Goal: Task Accomplishment & Management: Use online tool/utility

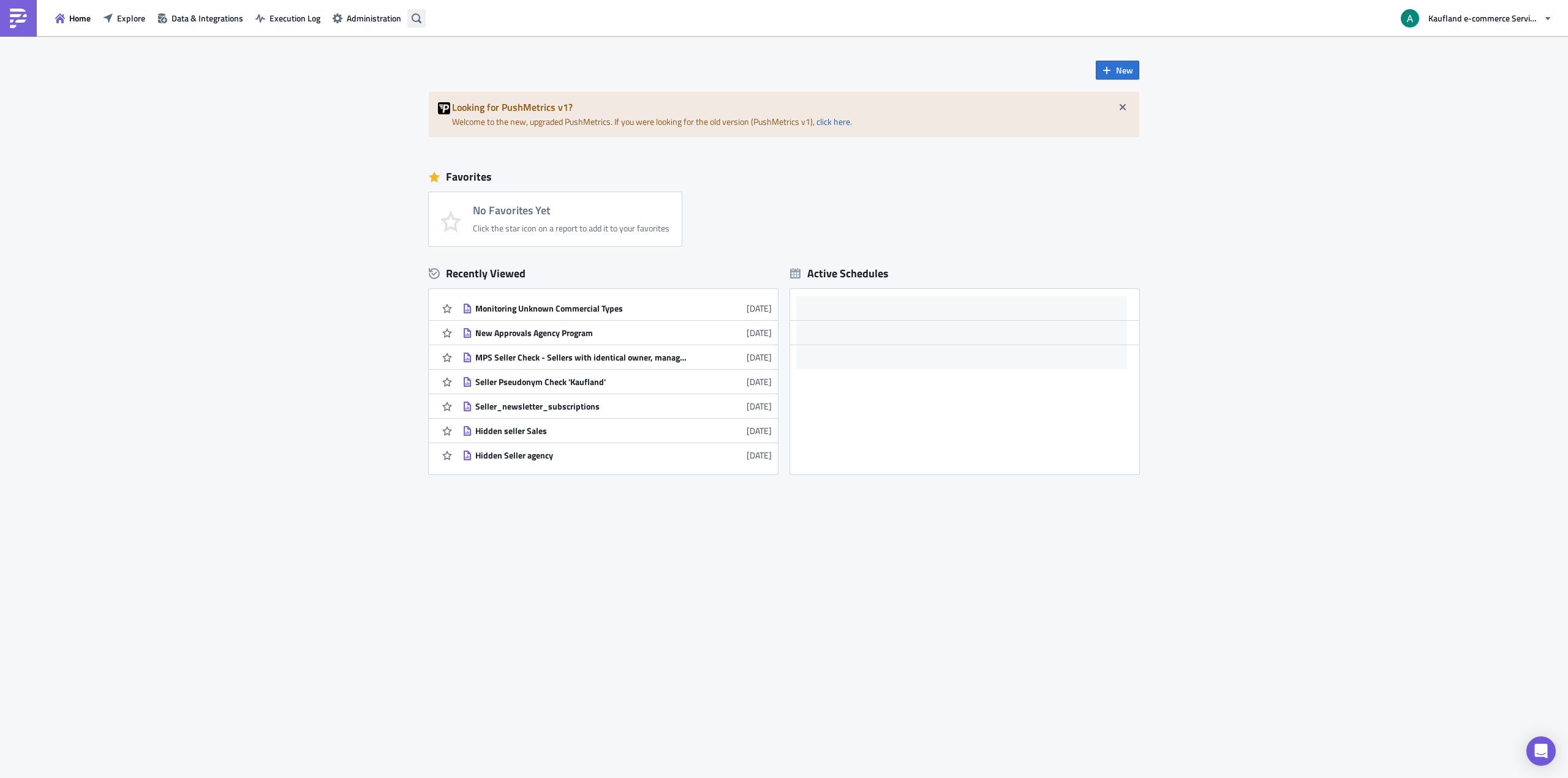
click at [420, 20] on icon "button" at bounding box center [416, 18] width 10 height 10
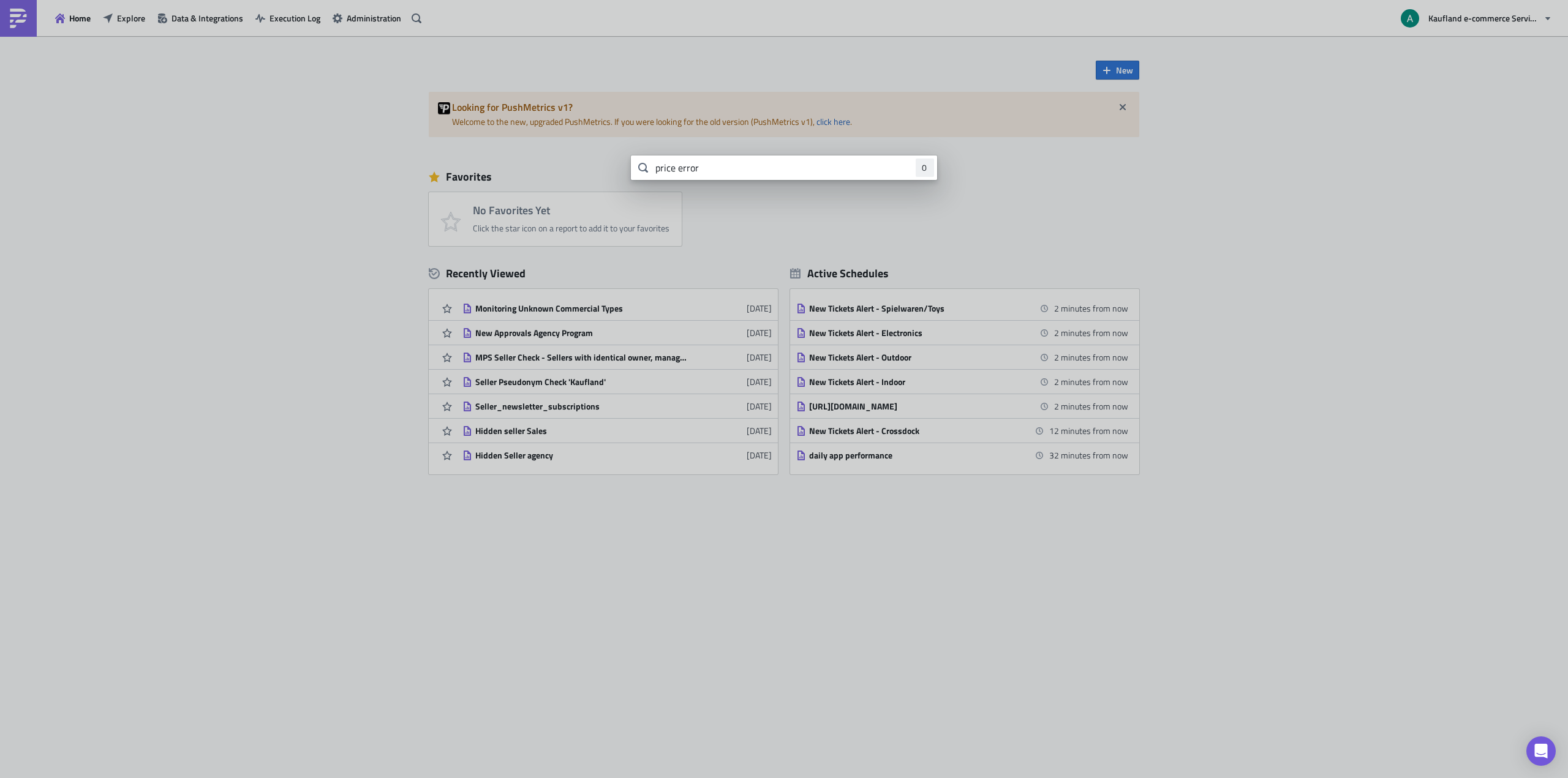
type input "price error"
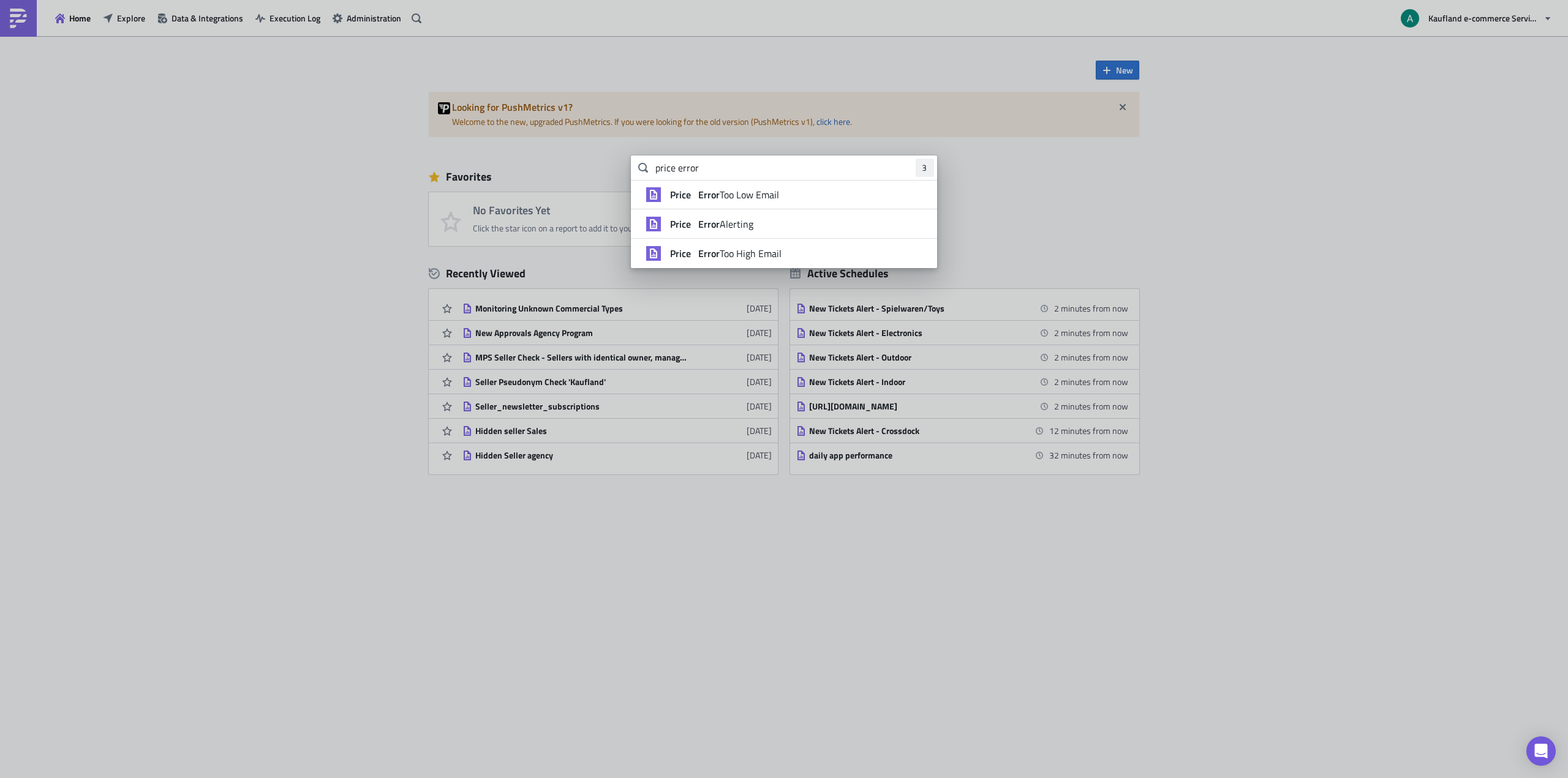
click at [716, 194] on strong "Error" at bounding box center [708, 194] width 24 height 14
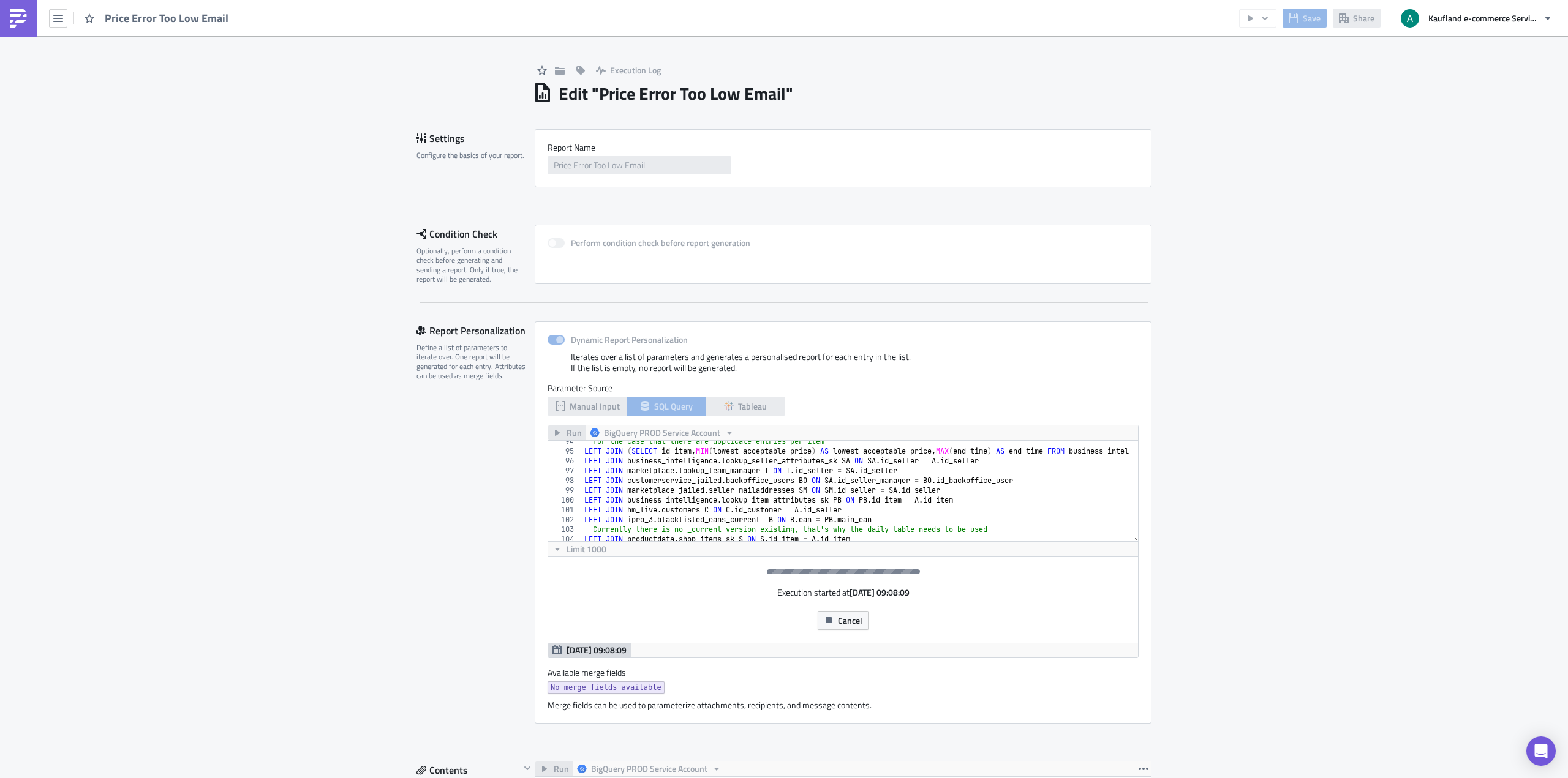
scroll to position [988, 0]
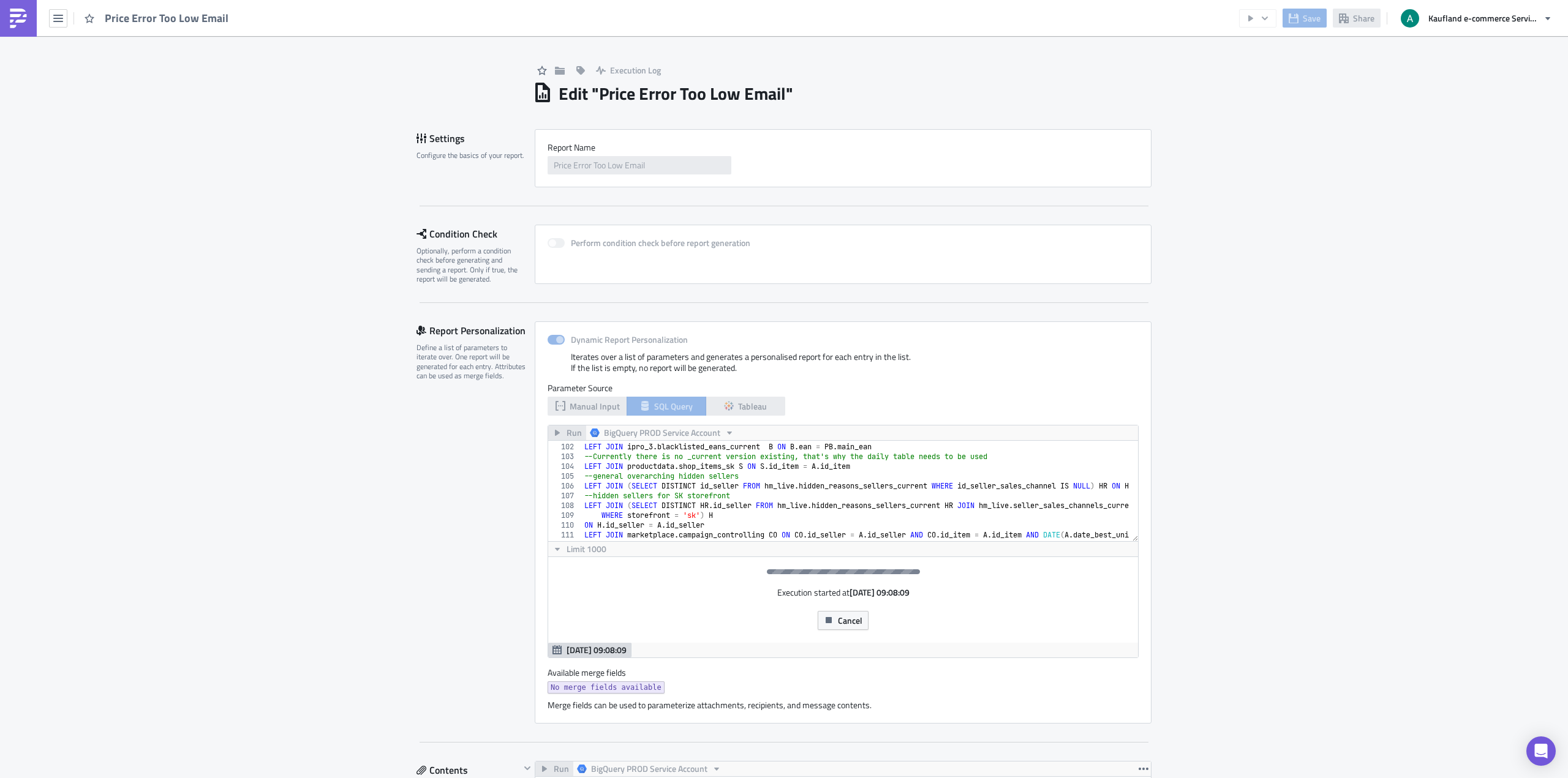
click at [965, 487] on div "LEFT JOIN hm_live . customers C ON C . id_customer = A . id_seller LEFT JOIN ip…" at bounding box center [1072, 487] width 979 height 111
click at [979, 499] on div "LEFT JOIN hm_live . customers C ON C . id_customer = A . id_seller LEFT JOIN ip…" at bounding box center [1072, 487] width 979 height 111
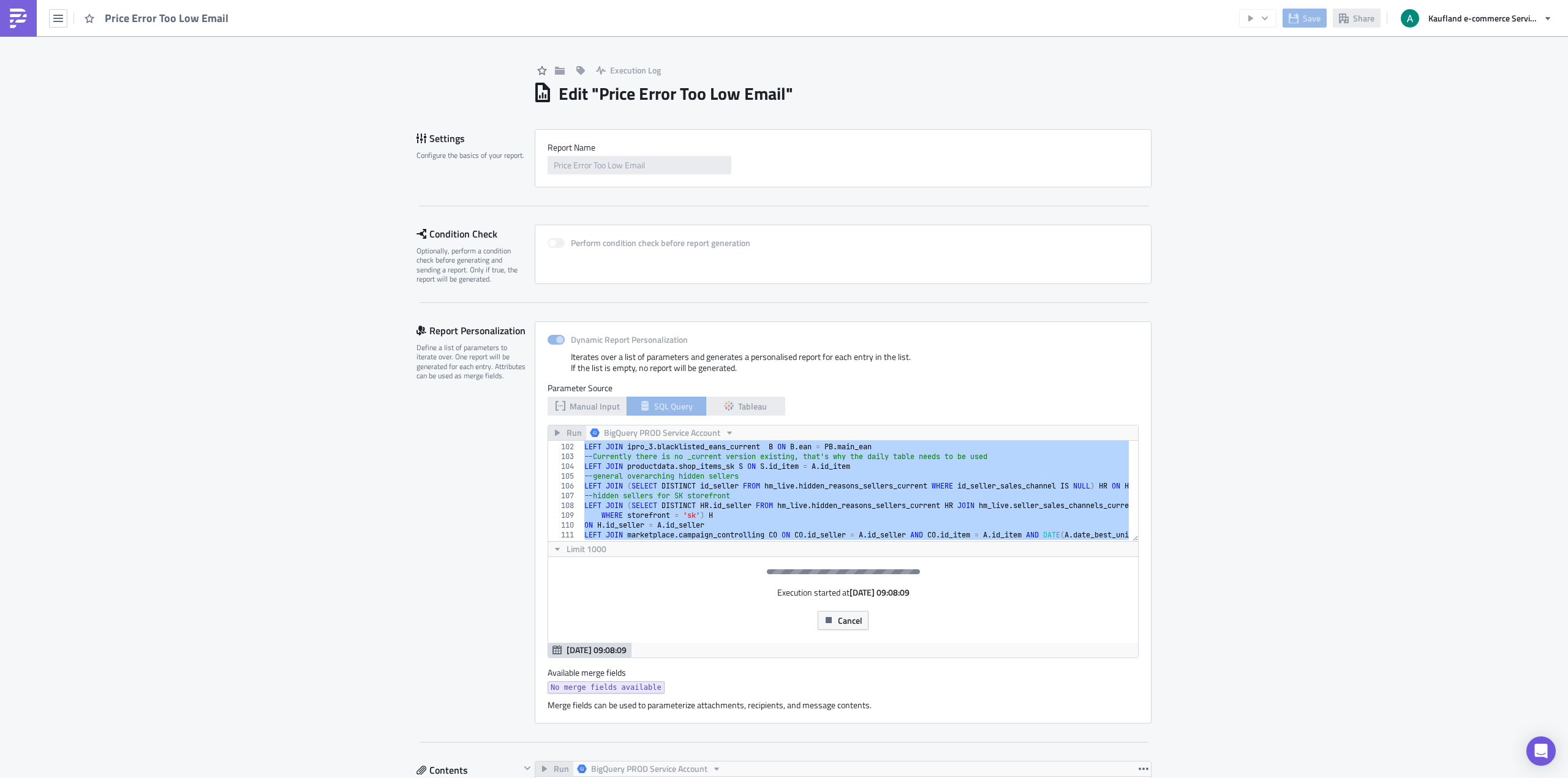
type textarea "GROUP BY 1,2,3,4"
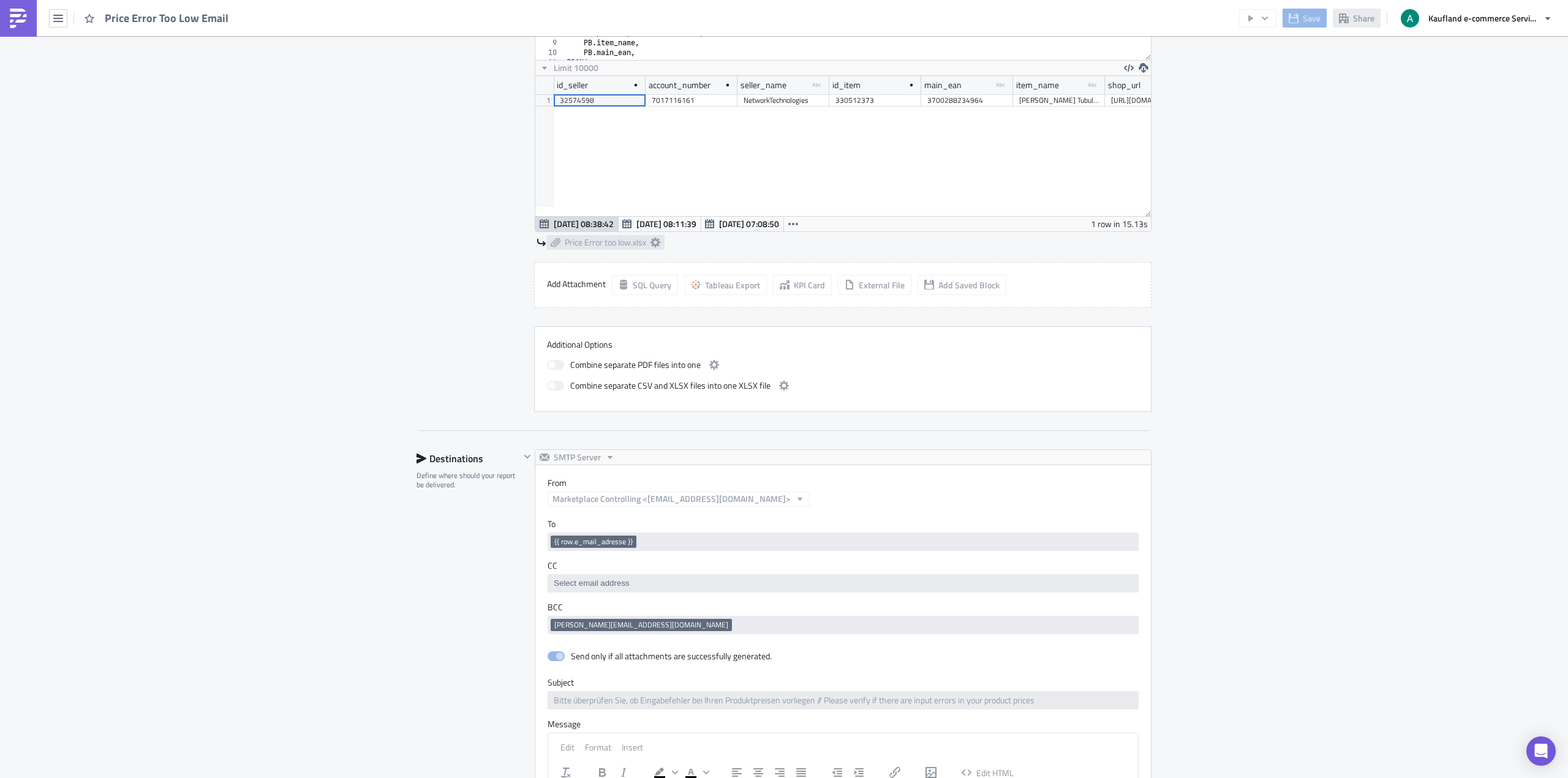
scroll to position [1252, 0]
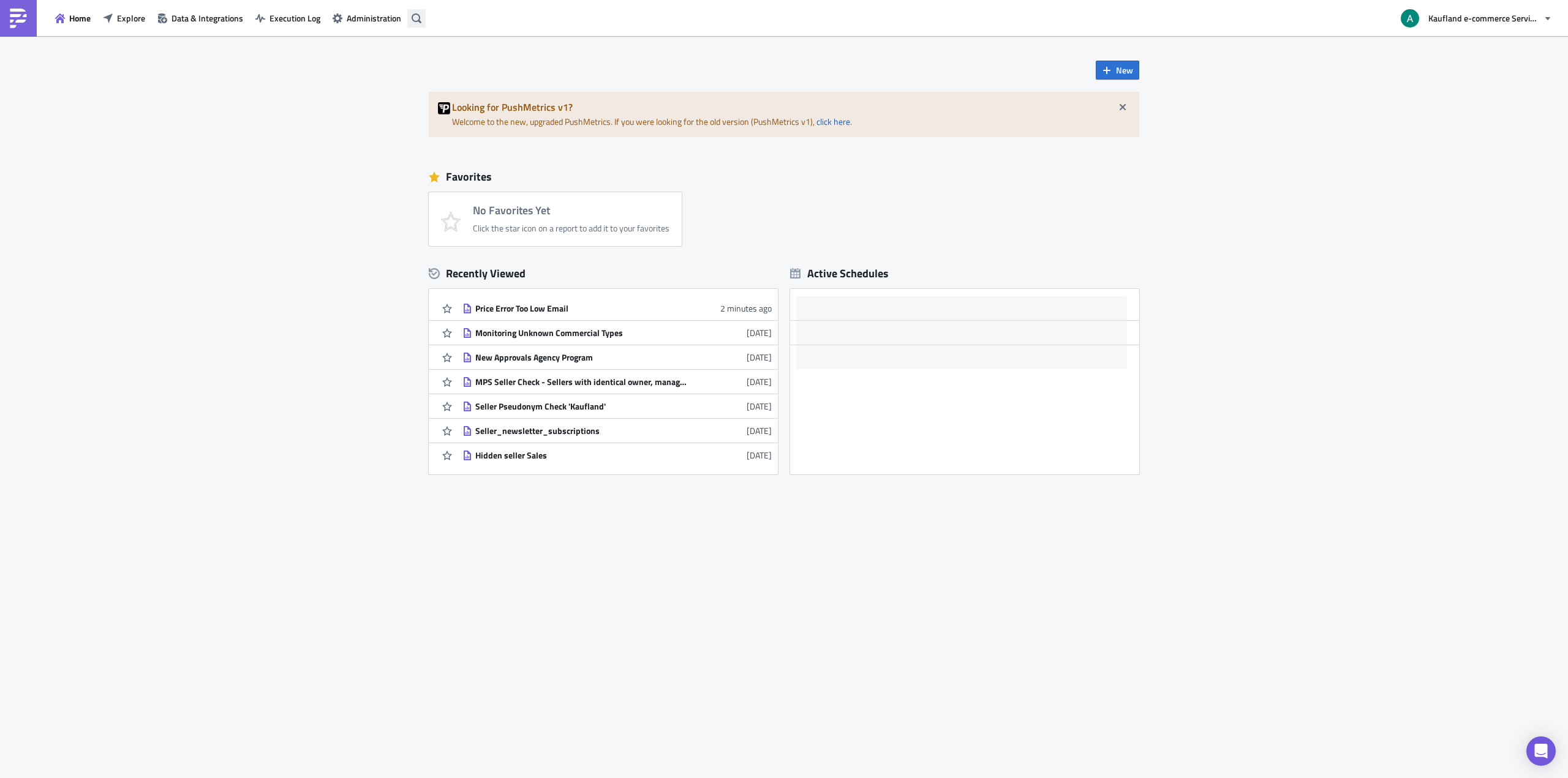
click at [414, 16] on icon "button" at bounding box center [416, 18] width 10 height 10
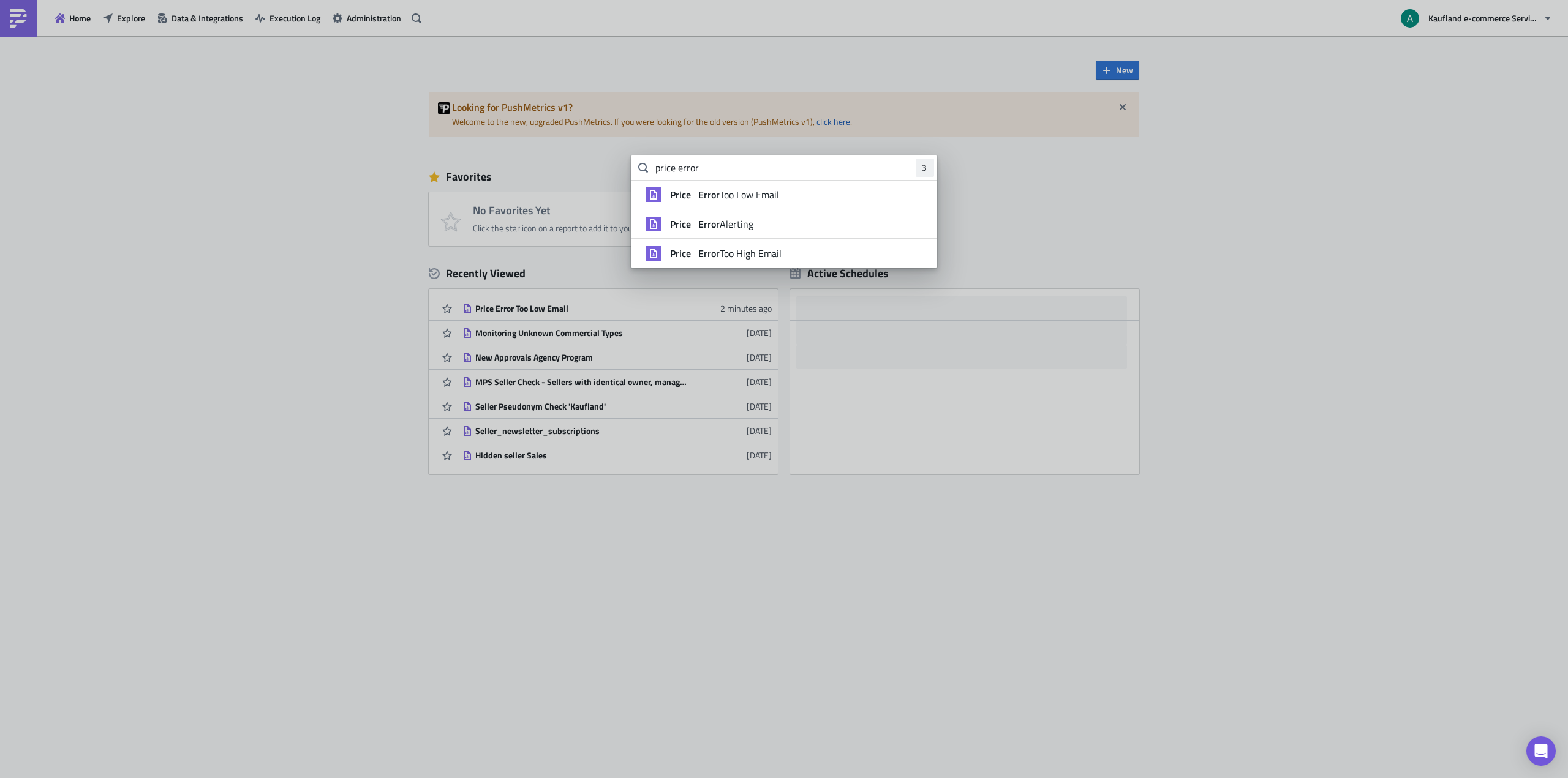
click at [384, 60] on body "Home Explore Data & Integrations Execution Log Administration Kaufland e-commer…" at bounding box center [784, 390] width 1568 height 780
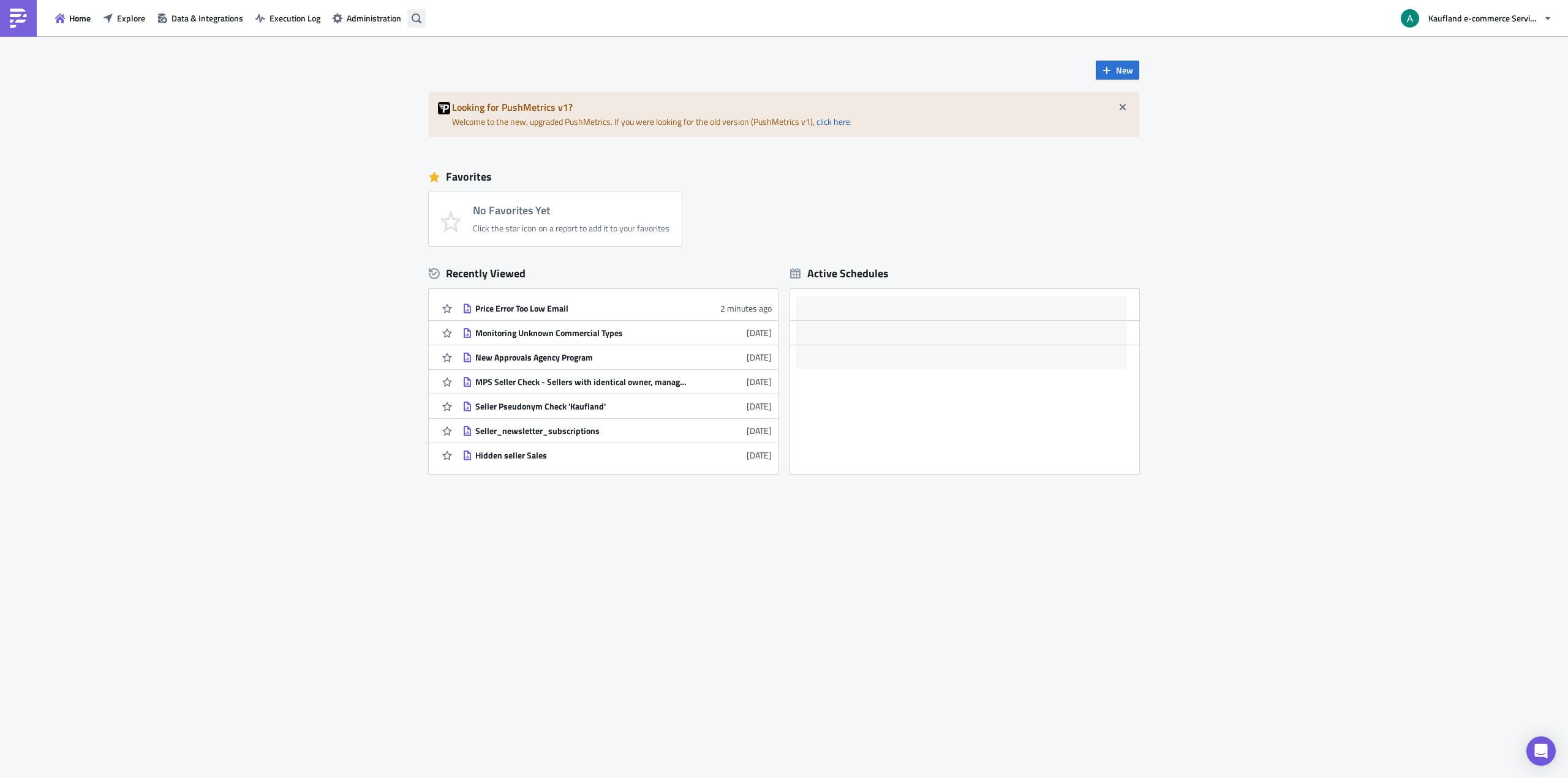
click at [414, 14] on icon "button" at bounding box center [416, 18] width 10 height 10
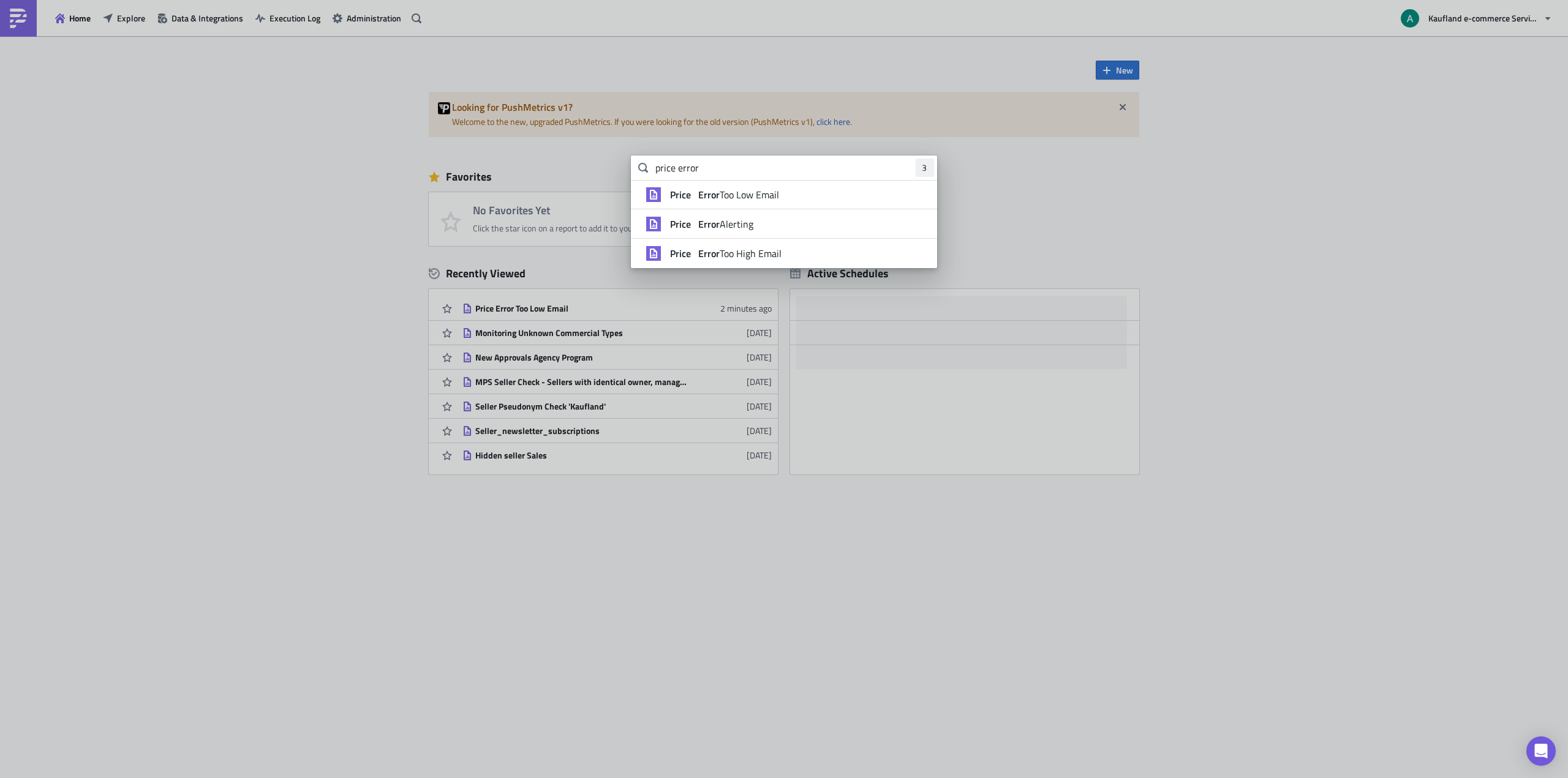
click at [302, 156] on body "Home Explore Data & Integrations Execution Log Administration Kaufland e-commer…" at bounding box center [784, 390] width 1568 height 780
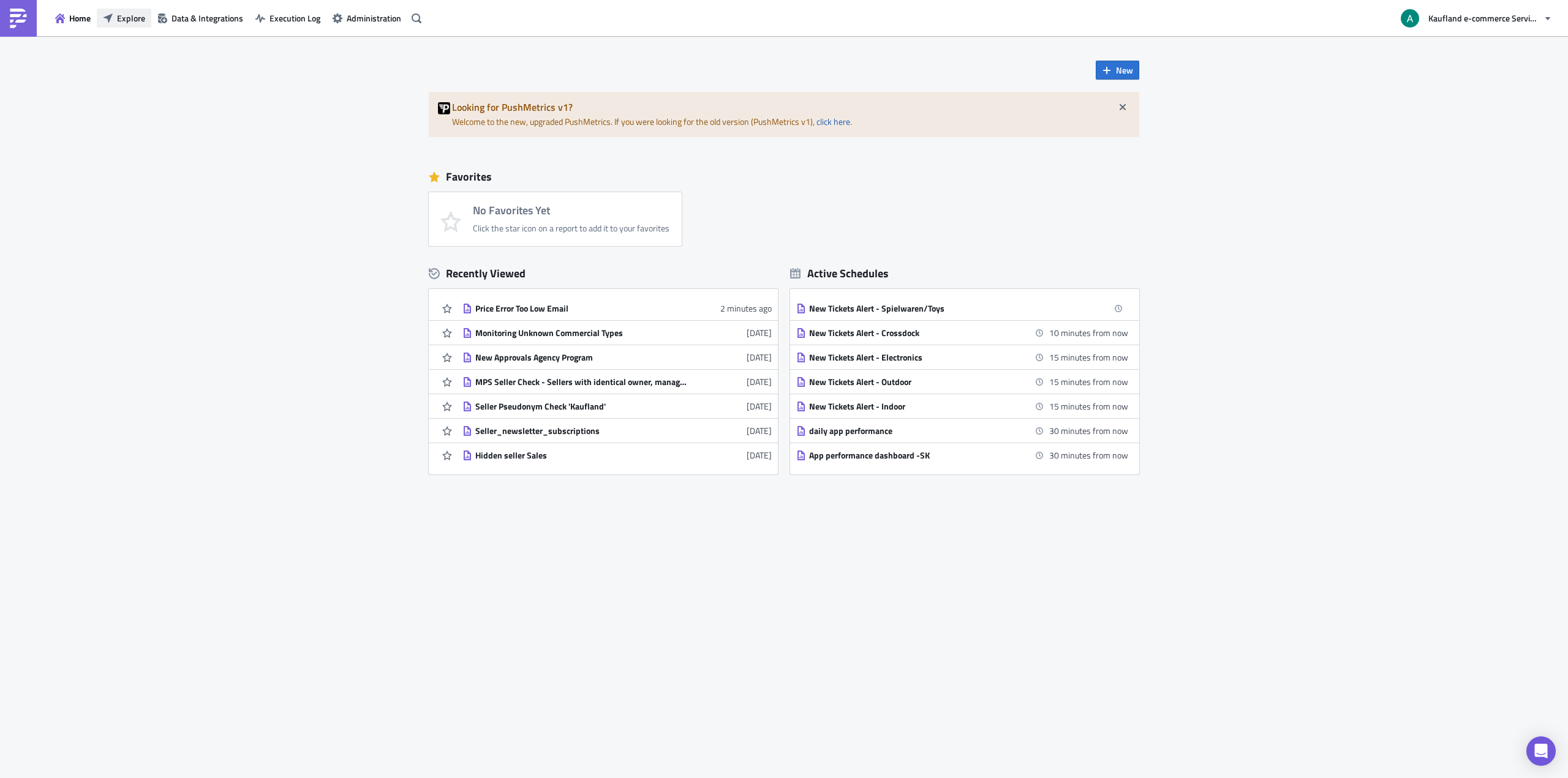
click at [124, 12] on span "Explore" at bounding box center [131, 18] width 28 height 13
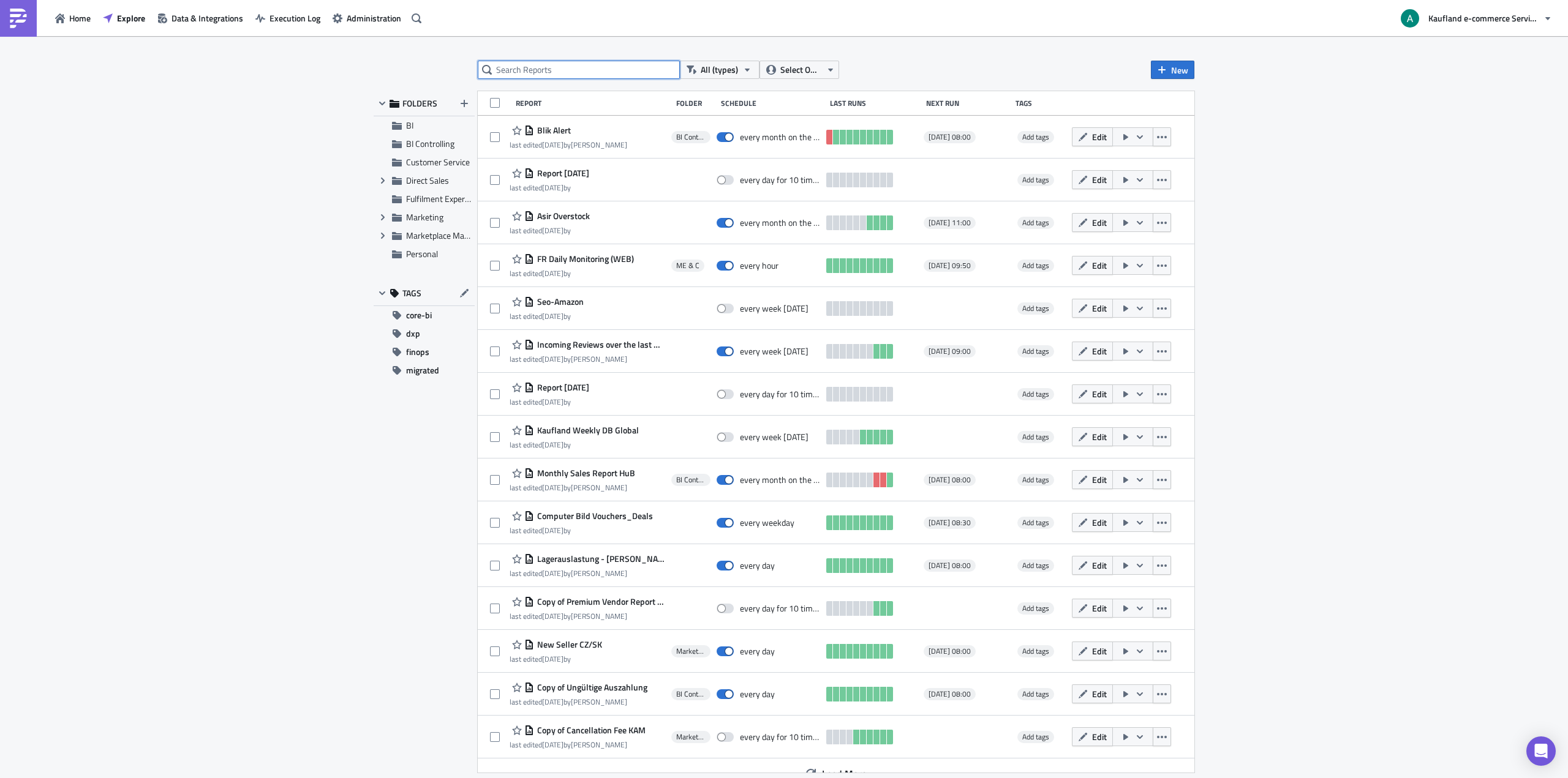
click at [599, 68] on input "text" at bounding box center [579, 70] width 202 height 18
type input "price"
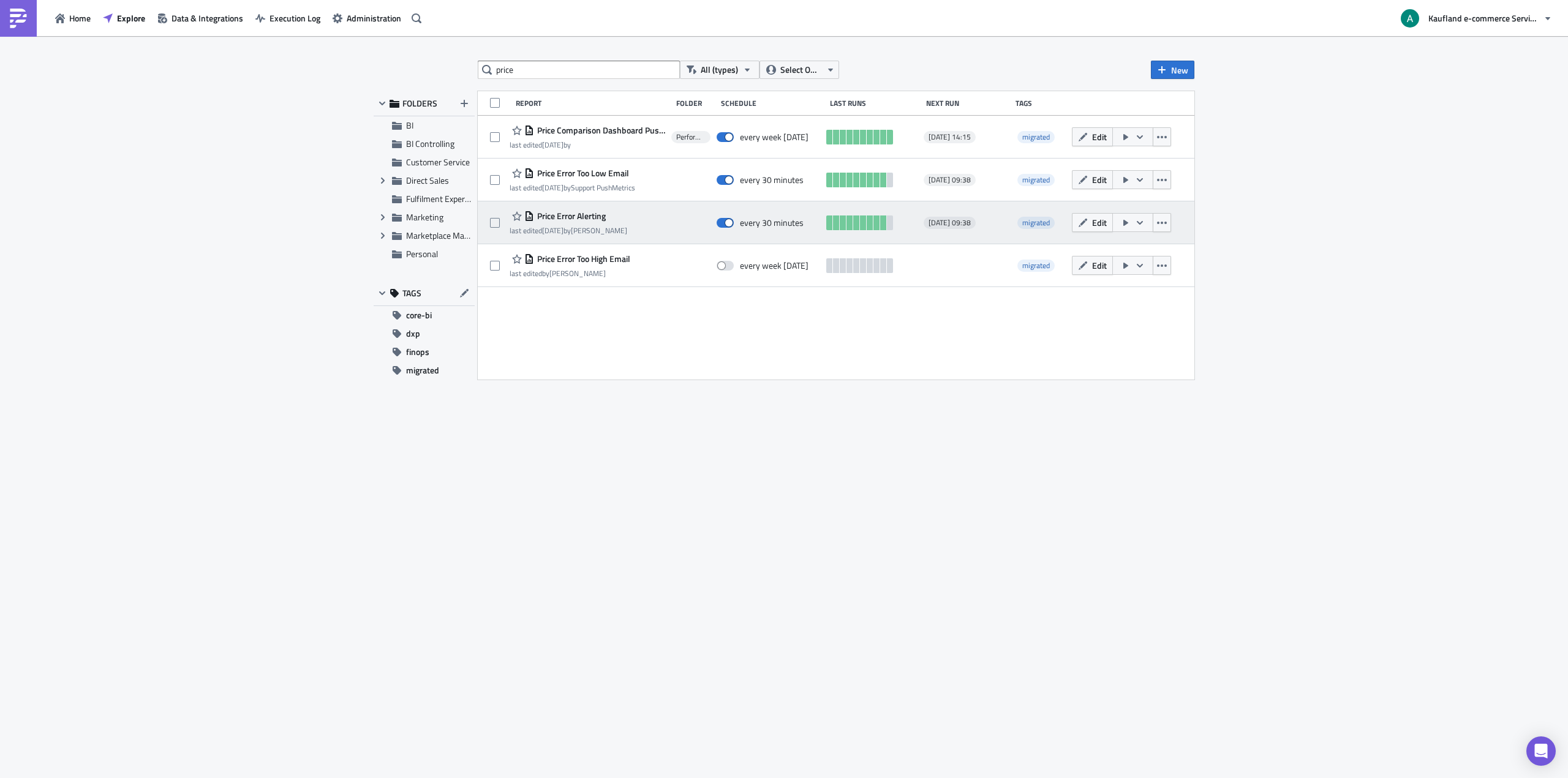
click at [585, 216] on span "Price Error Alerting" at bounding box center [570, 216] width 71 height 11
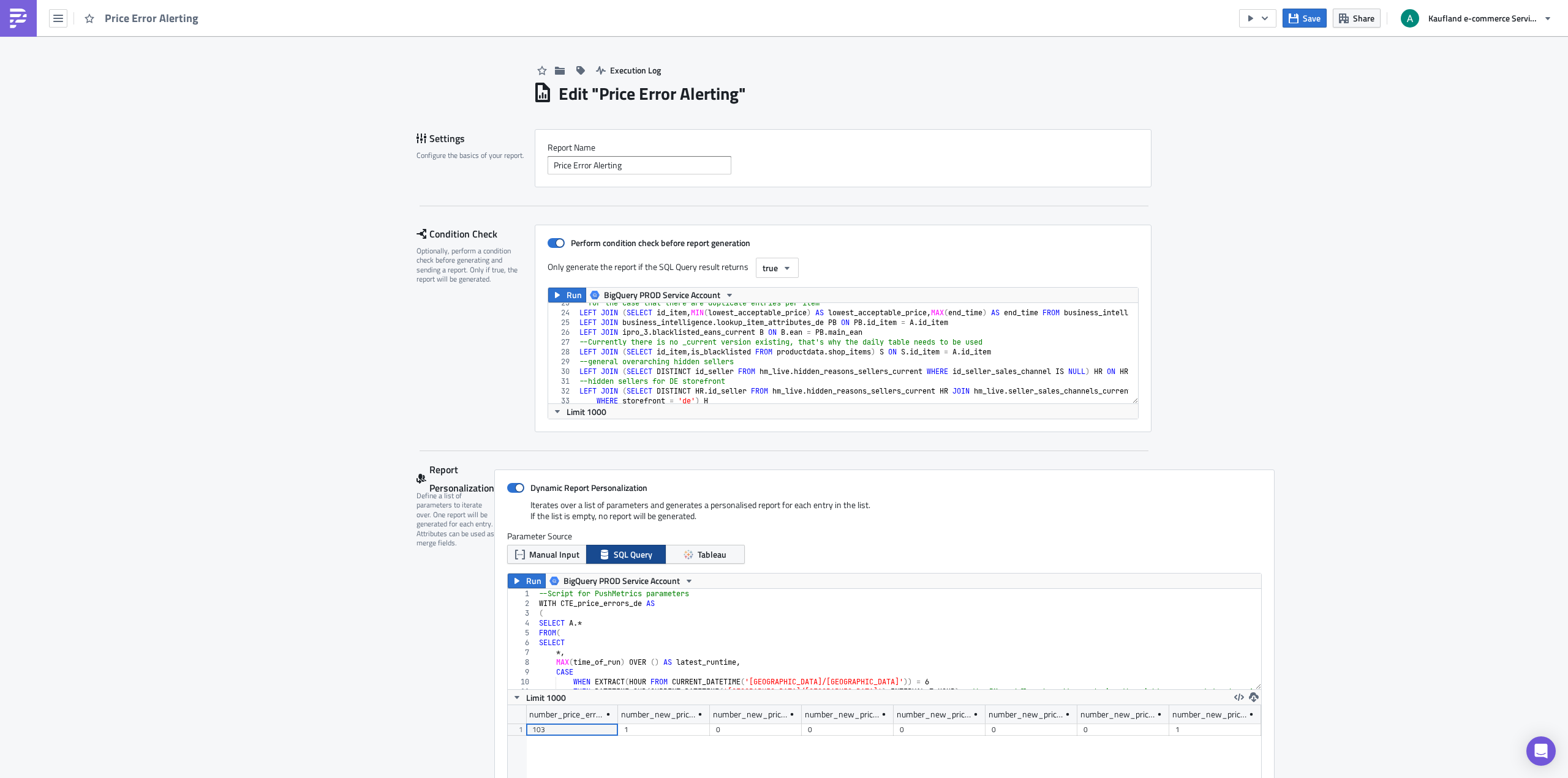
scroll to position [140, 754]
click at [784, 342] on div "--for the case that there are duplicate entries per item LEFT JOIN ( SELECT id_…" at bounding box center [1067, 353] width 979 height 111
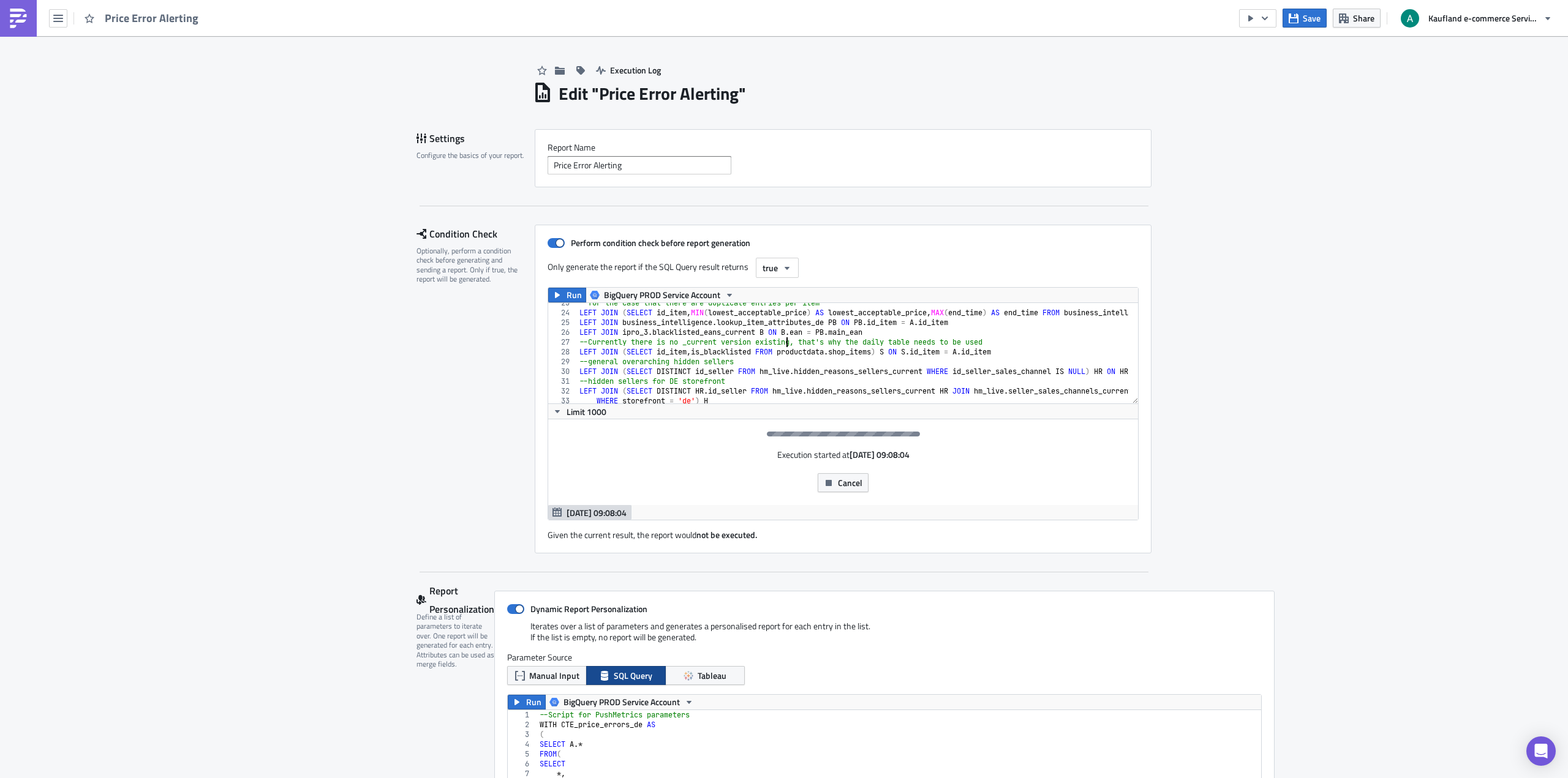
type textarea "SELECT * FROM CTE_price_errors_at )"
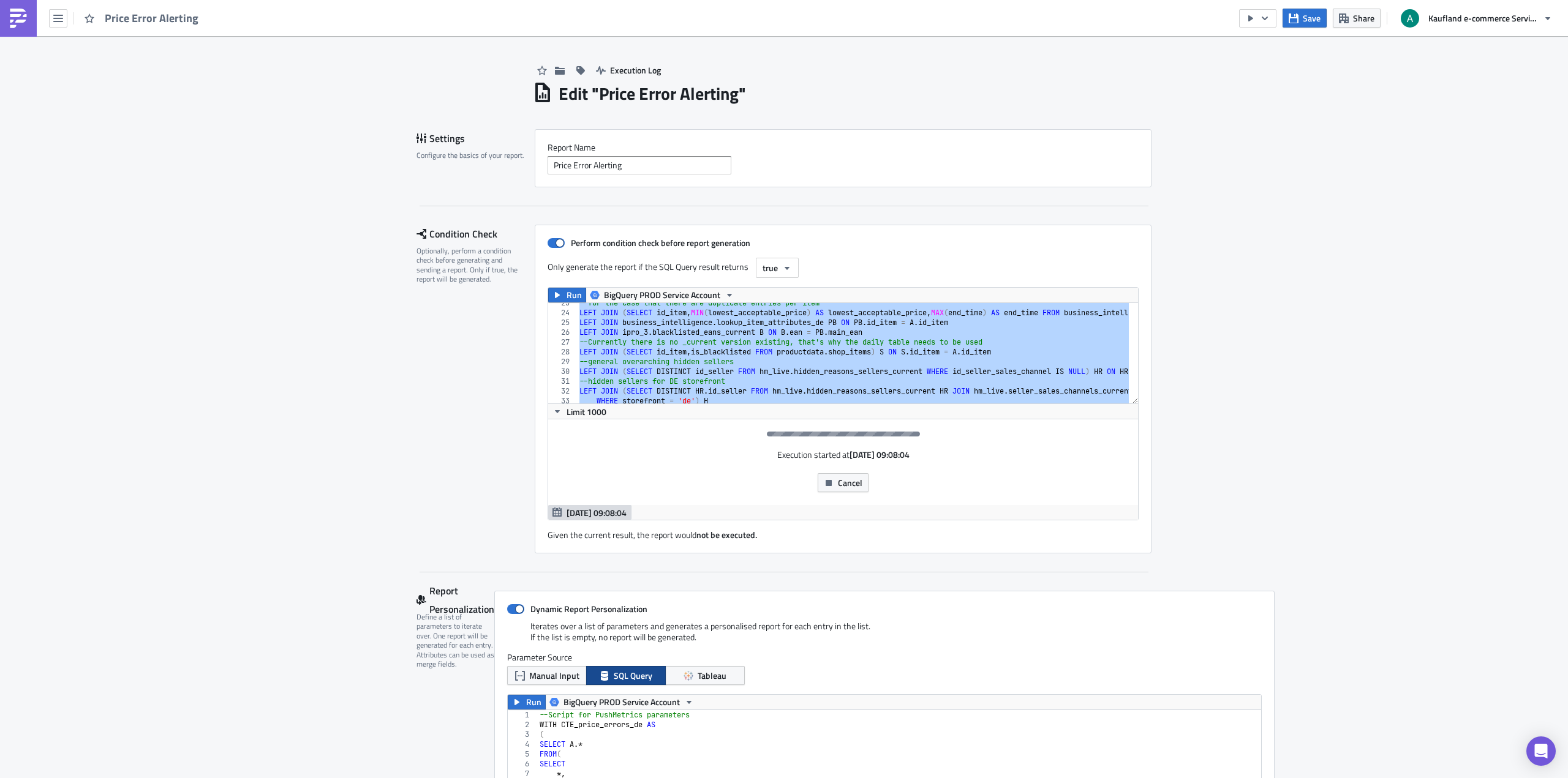
drag, startPoint x: 584, startPoint y: 139, endPoint x: 579, endPoint y: 109, distance: 30.4
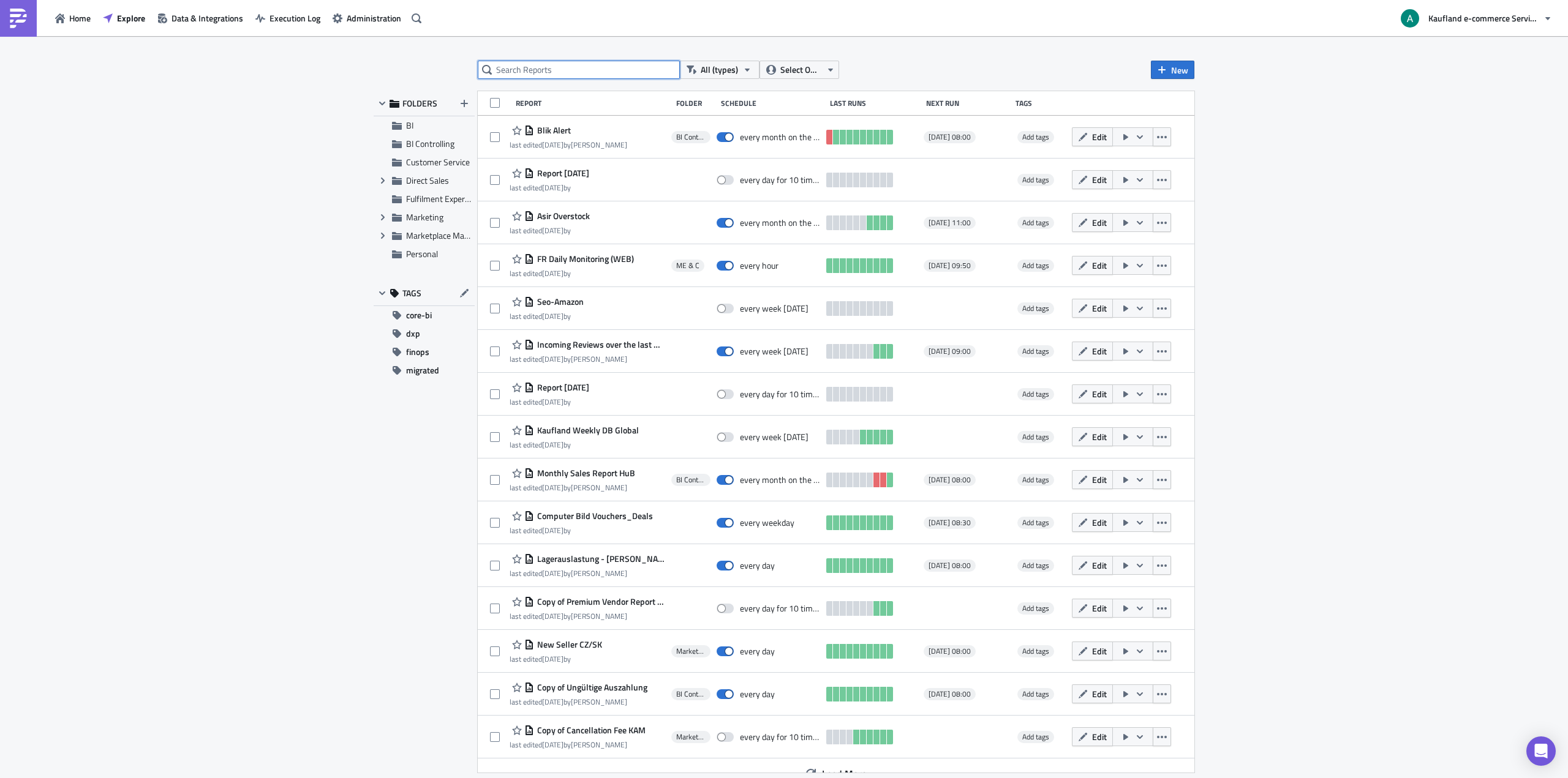
click at [583, 71] on input "text" at bounding box center [579, 70] width 202 height 18
type input "p"
type input "price erro"
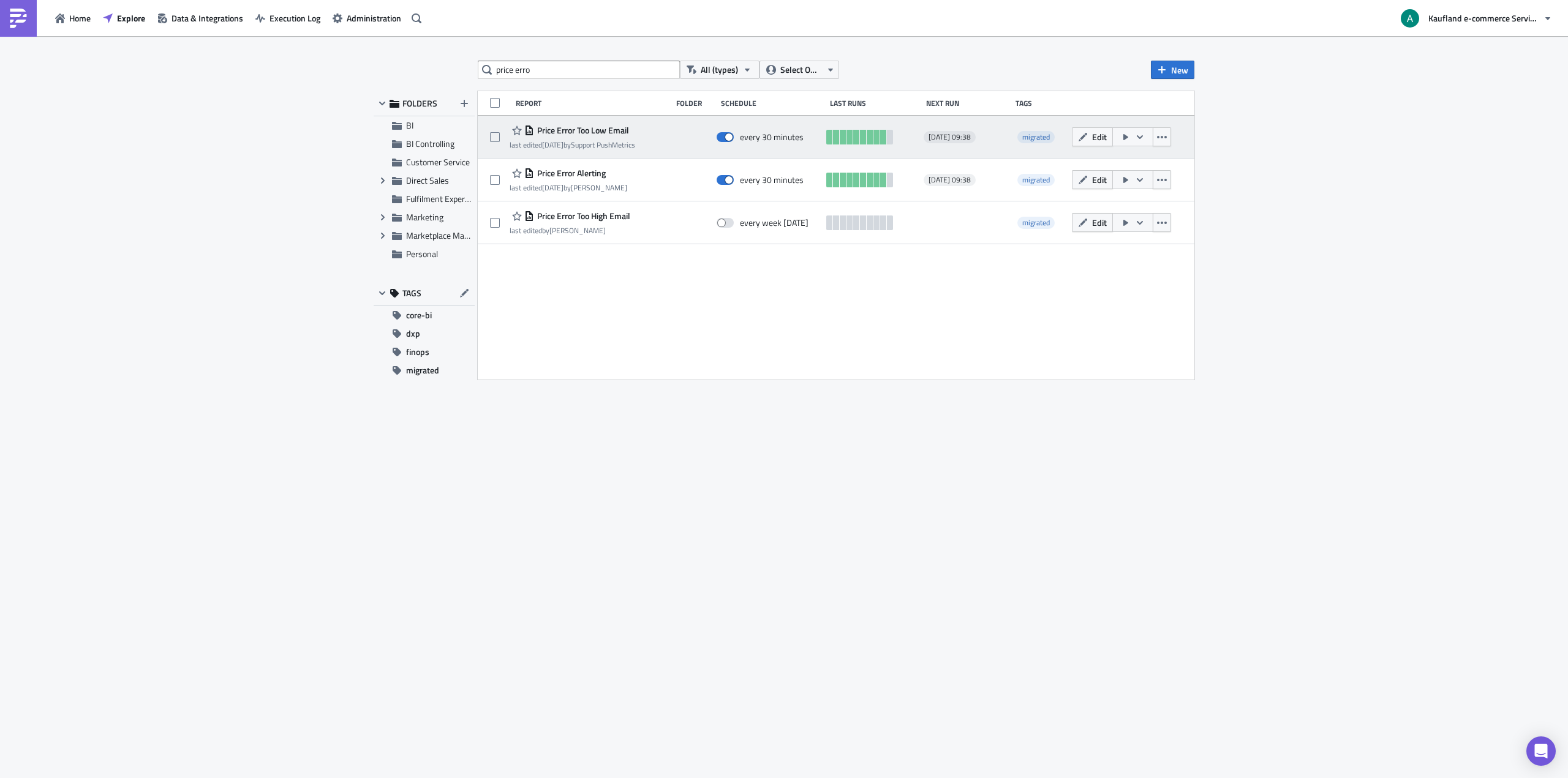
click at [610, 133] on span "Price Error Too Low Email" at bounding box center [581, 130] width 95 height 11
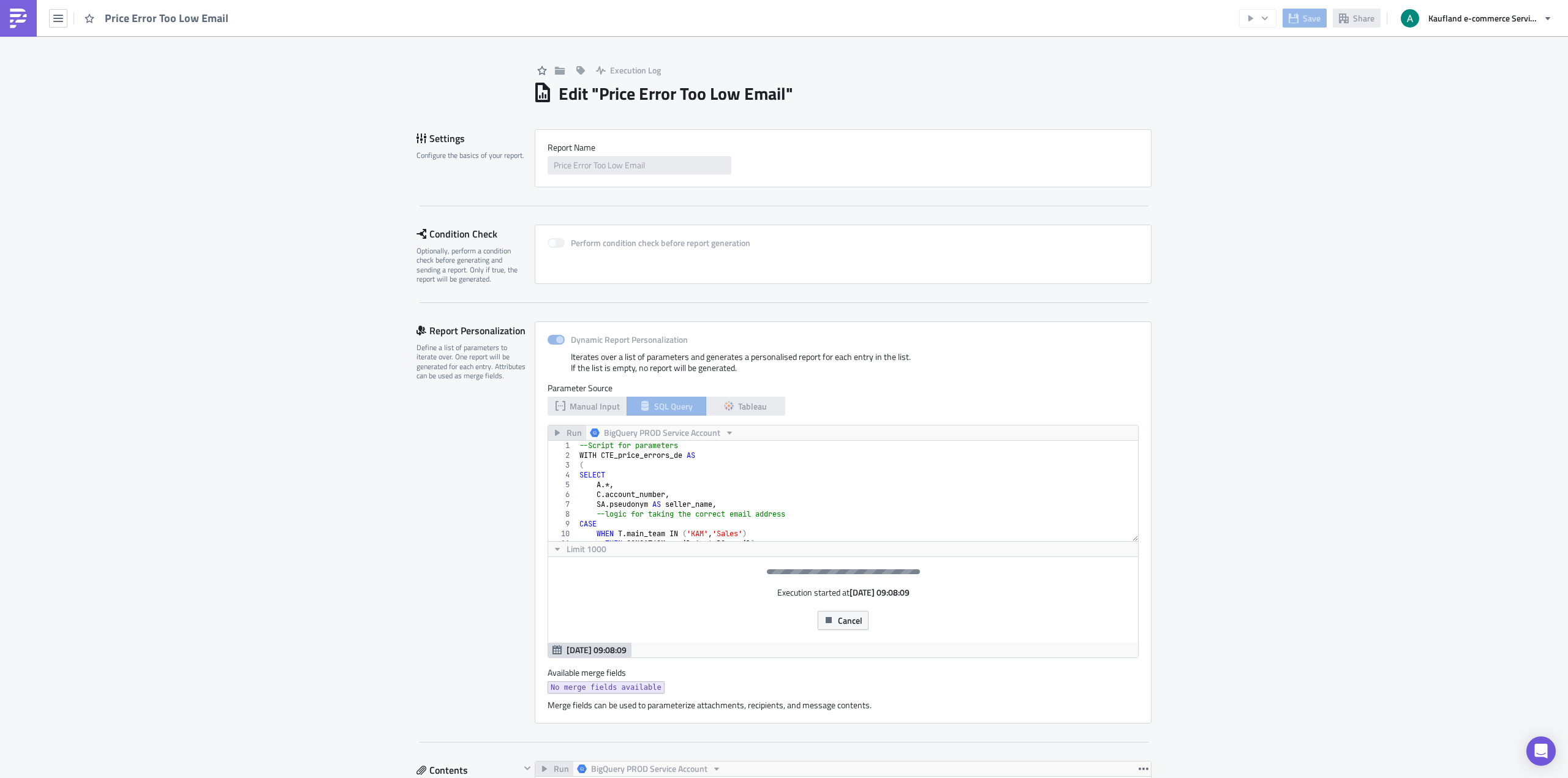
scroll to position [140, 615]
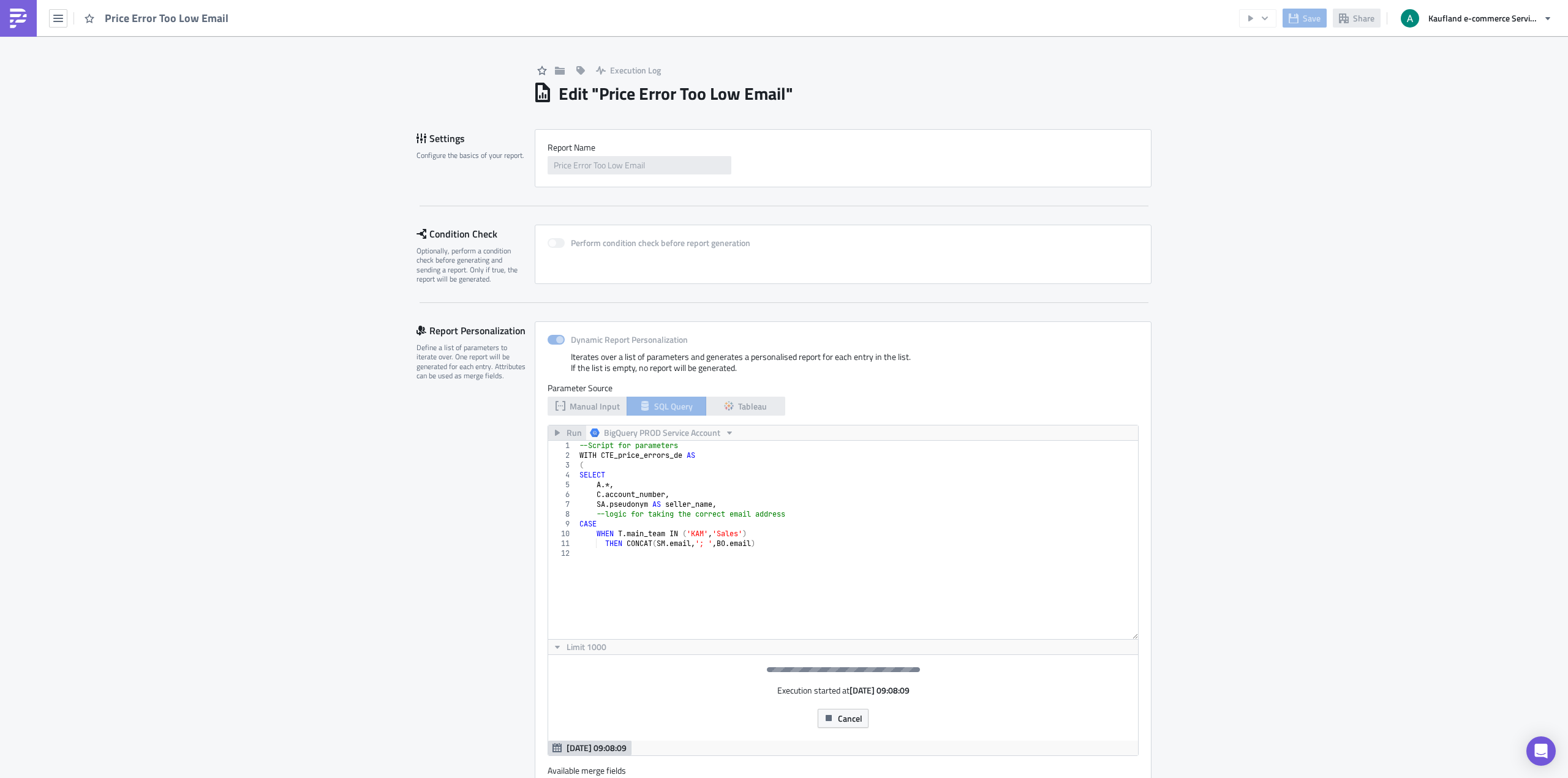
drag, startPoint x: 1127, startPoint y: 537, endPoint x: 1124, endPoint y: 732, distance: 195.0
click at [1124, 732] on div "1 2 3 4 5 6 7 8 9 10 11 12 --Script for parameters WITH CTE_price_errors_de AS …" at bounding box center [843, 598] width 590 height 315
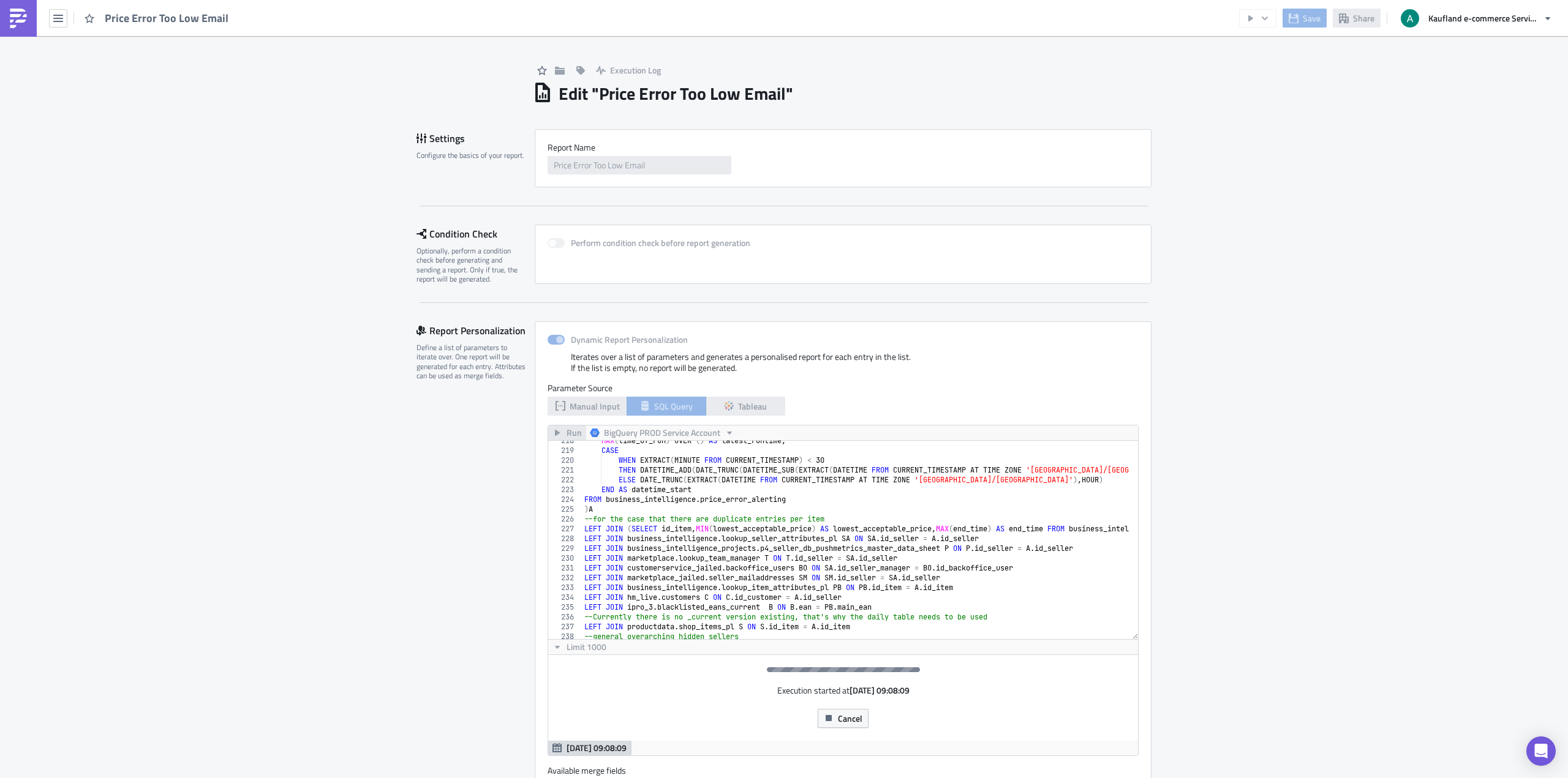
scroll to position [2131, 0]
type textarea "LEFT JOIN business_intelligence_projects.p4_seller_db_pushmetrics_master_data_s…"
drag, startPoint x: 1093, startPoint y: 550, endPoint x: 623, endPoint y: 548, distance: 470.0
click at [623, 548] on div "MAX ( time_of_run ) OVER ( ) AS latest_runtime , CASE WHEN EXTRACT ( MINUTE FRO…" at bounding box center [1072, 540] width 979 height 209
click at [699, 549] on div "MAX ( time_of_run ) OVER ( ) AS latest_runtime , CASE WHEN EXTRACT ( MINUTE FRO…" at bounding box center [855, 540] width 547 height 198
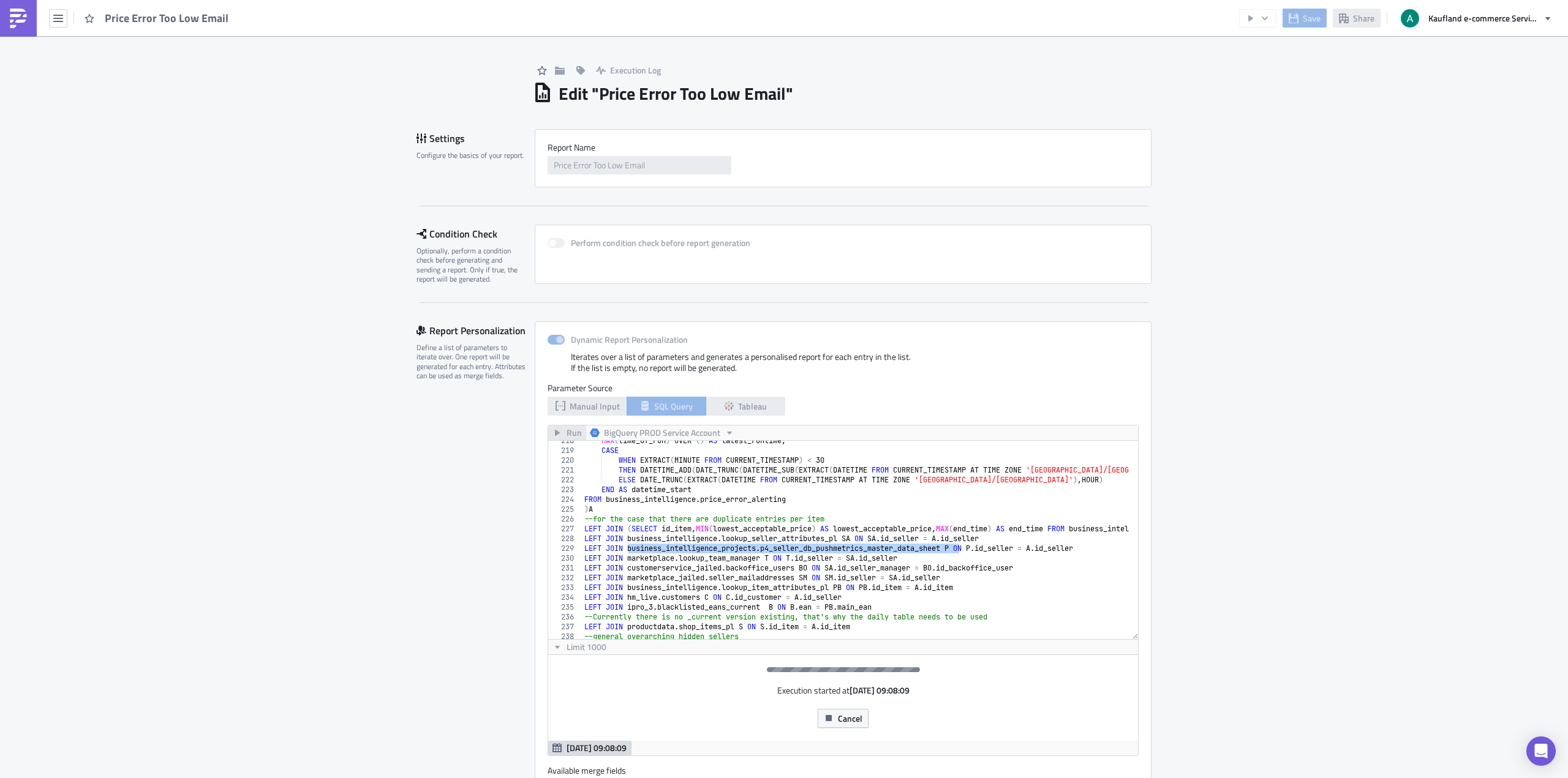
drag, startPoint x: 953, startPoint y: 546, endPoint x: 624, endPoint y: 548, distance: 329.0
click at [624, 548] on div "MAX ( time_of_run ) OVER ( ) AS latest_runtime , CASE WHEN EXTRACT ( MINUTE FRO…" at bounding box center [1072, 540] width 979 height 209
